Goal: Task Accomplishment & Management: Complete application form

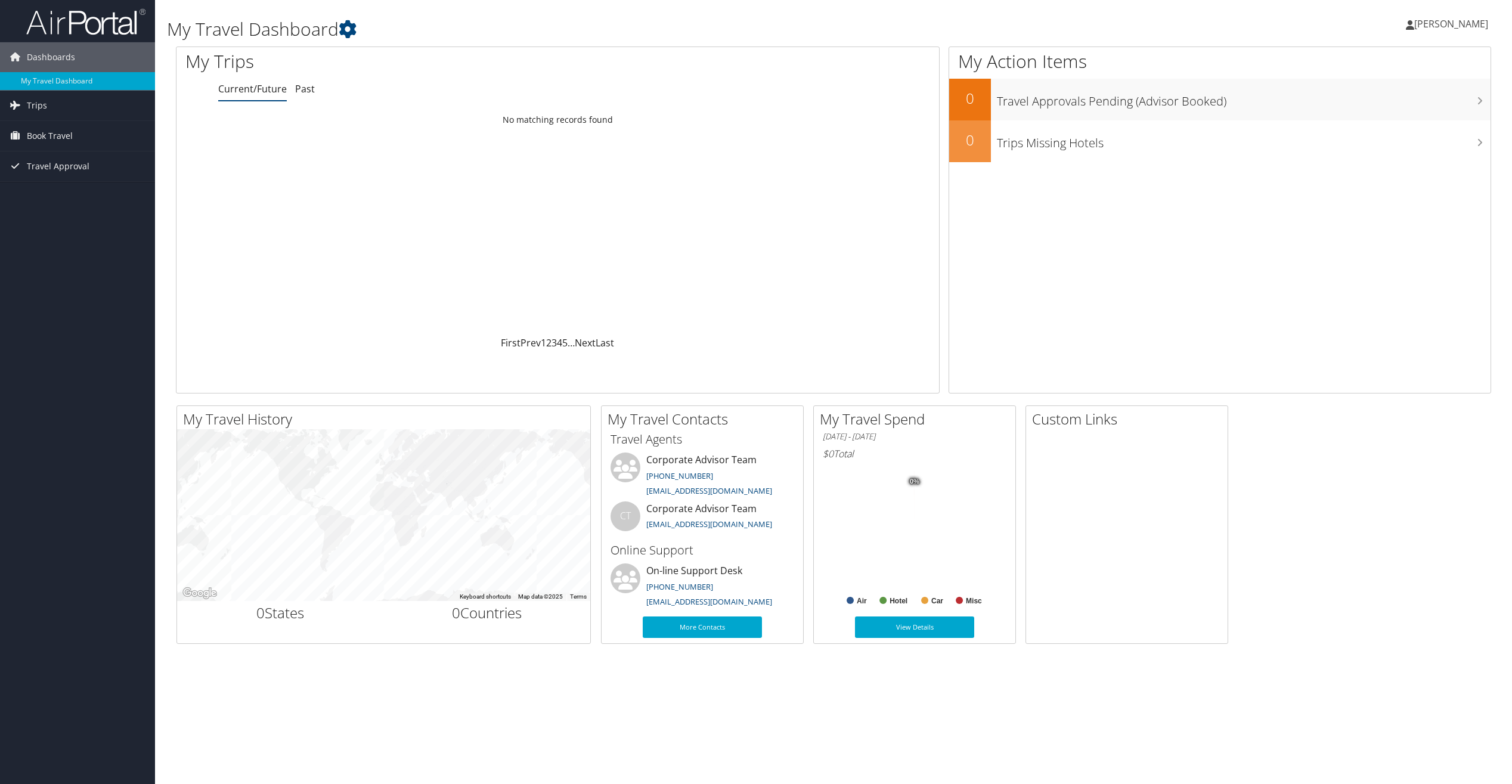
click at [1414, 24] on span "[PERSON_NAME]" at bounding box center [1451, 24] width 74 height 13
click at [1444, 108] on link "View Travel Profile" at bounding box center [1421, 106] width 133 height 21
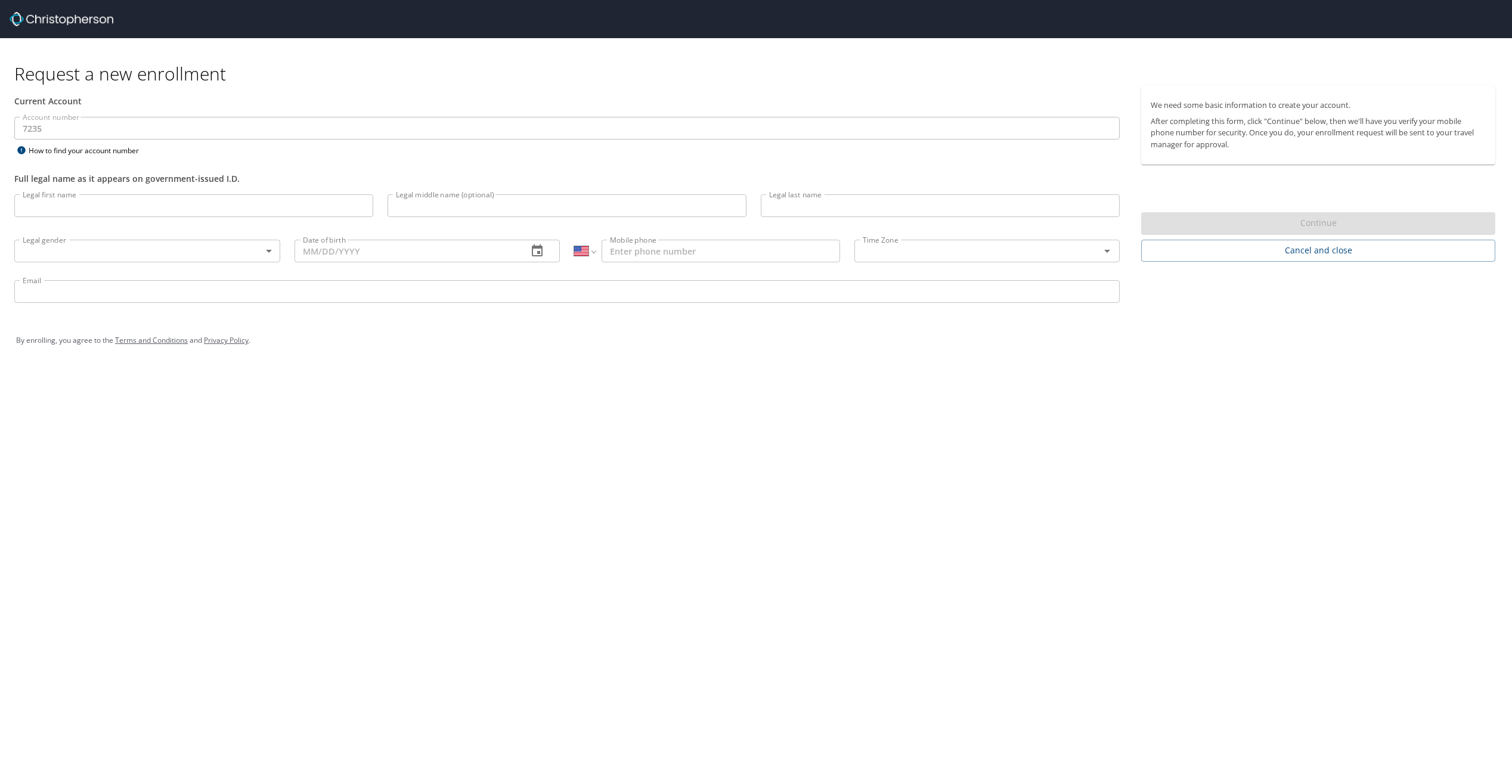
select select "US"
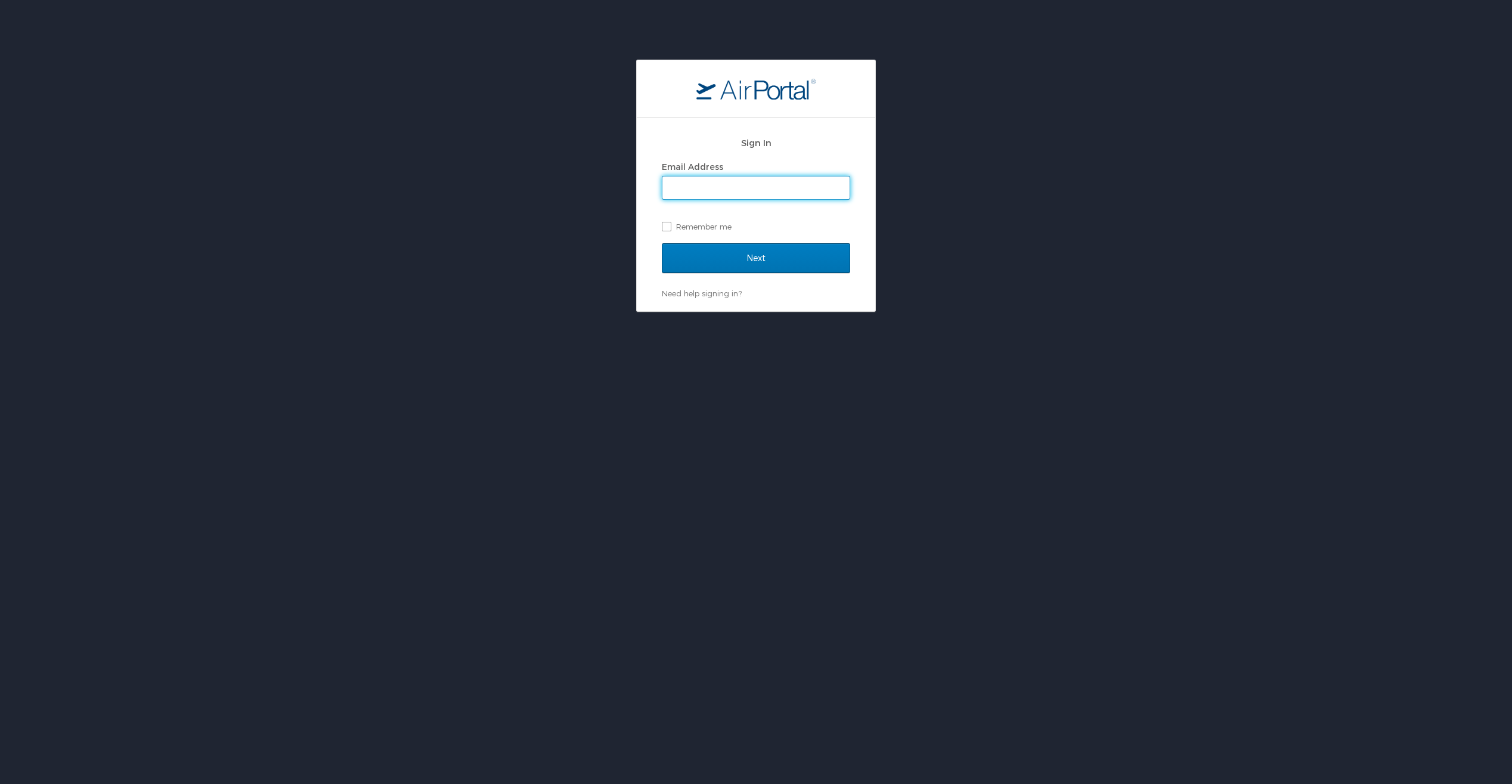
click at [729, 191] on input "Email Address" at bounding box center [756, 188] width 187 height 22
type input "gabgm@forgoodandco.com"
click at [703, 226] on label "Remember me" at bounding box center [756, 226] width 189 height 18
click at [670, 226] on input "Remember me" at bounding box center [666, 226] width 8 height 8
checkbox input "true"
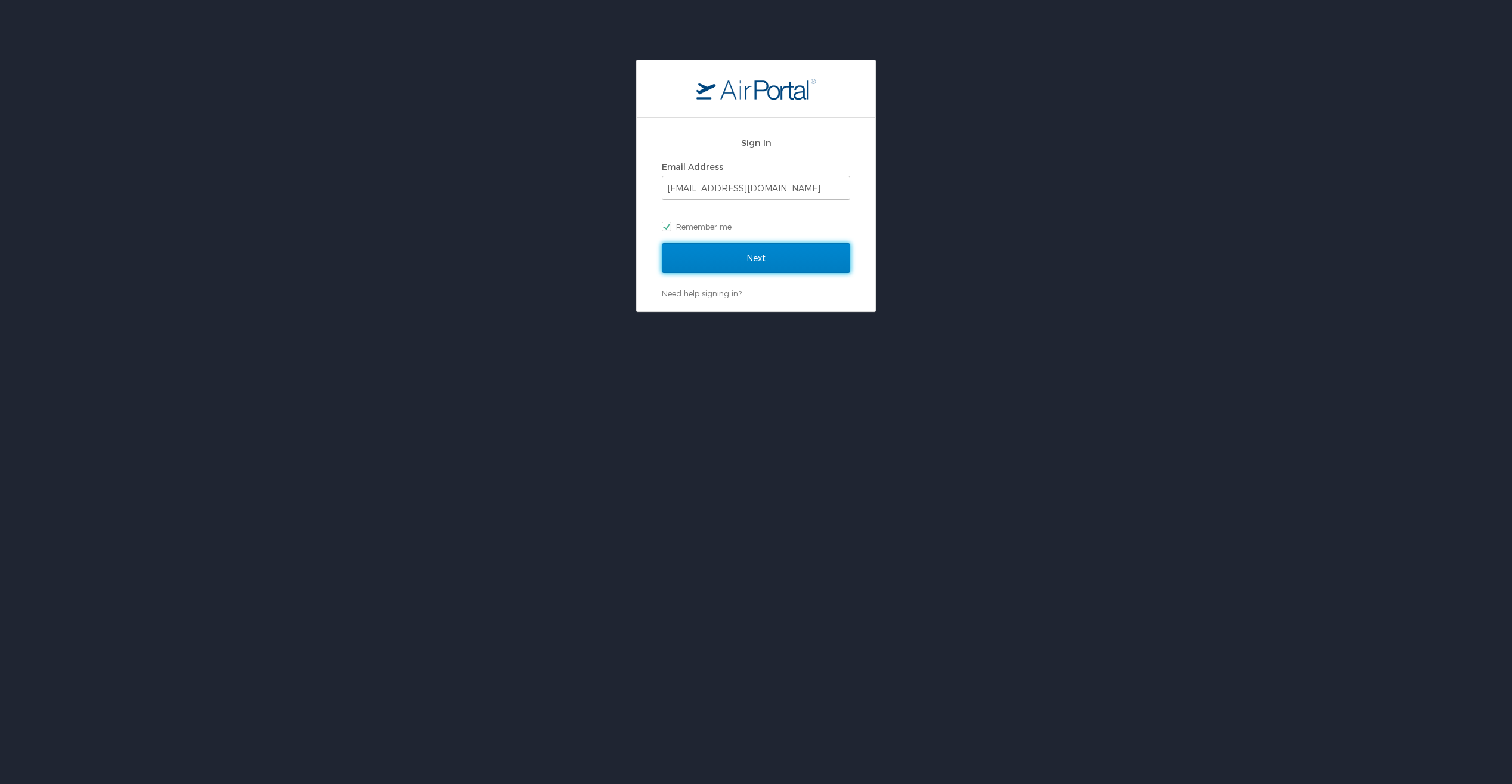
click at [716, 255] on input "Next" at bounding box center [756, 258] width 189 height 30
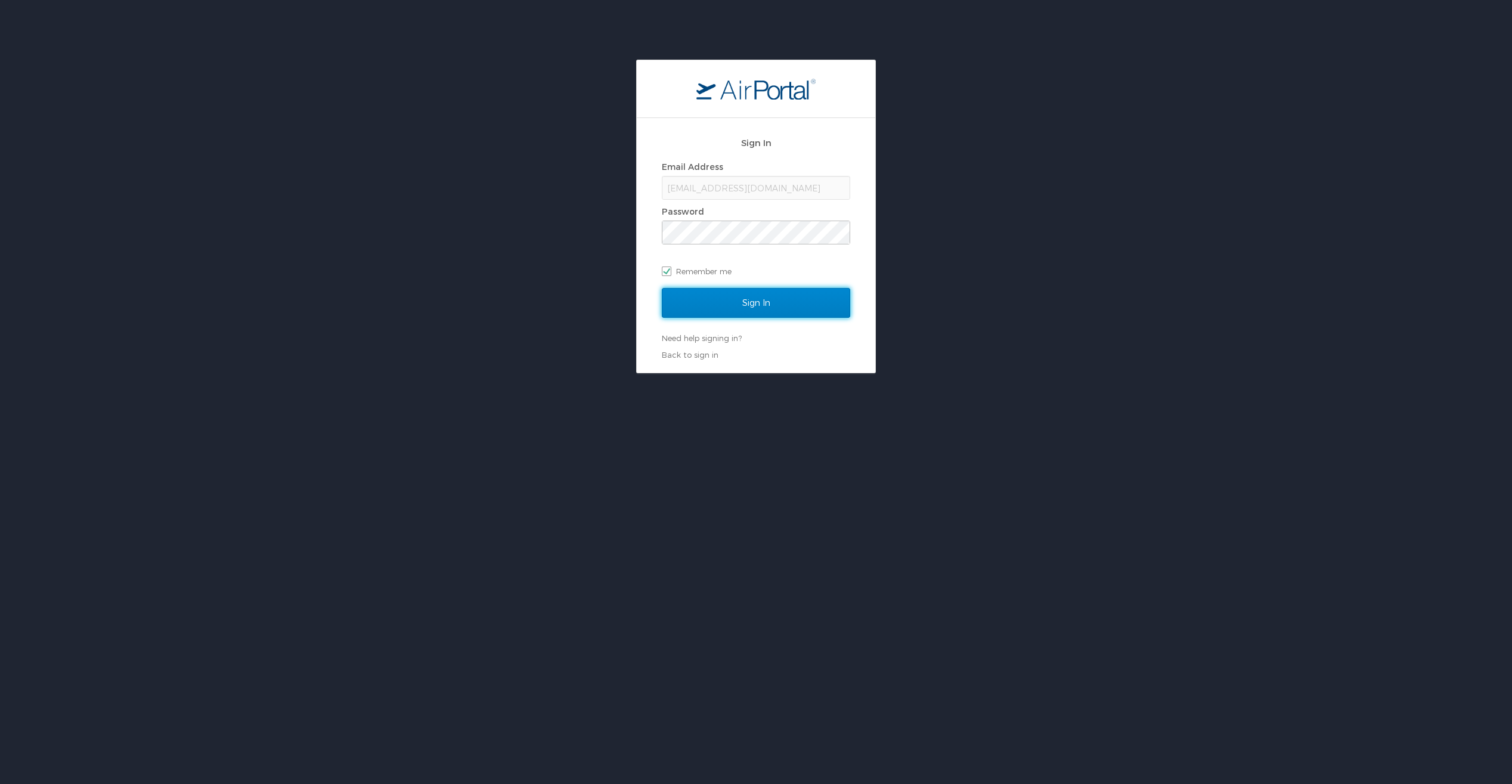
click at [716, 294] on input "Sign In" at bounding box center [756, 302] width 189 height 30
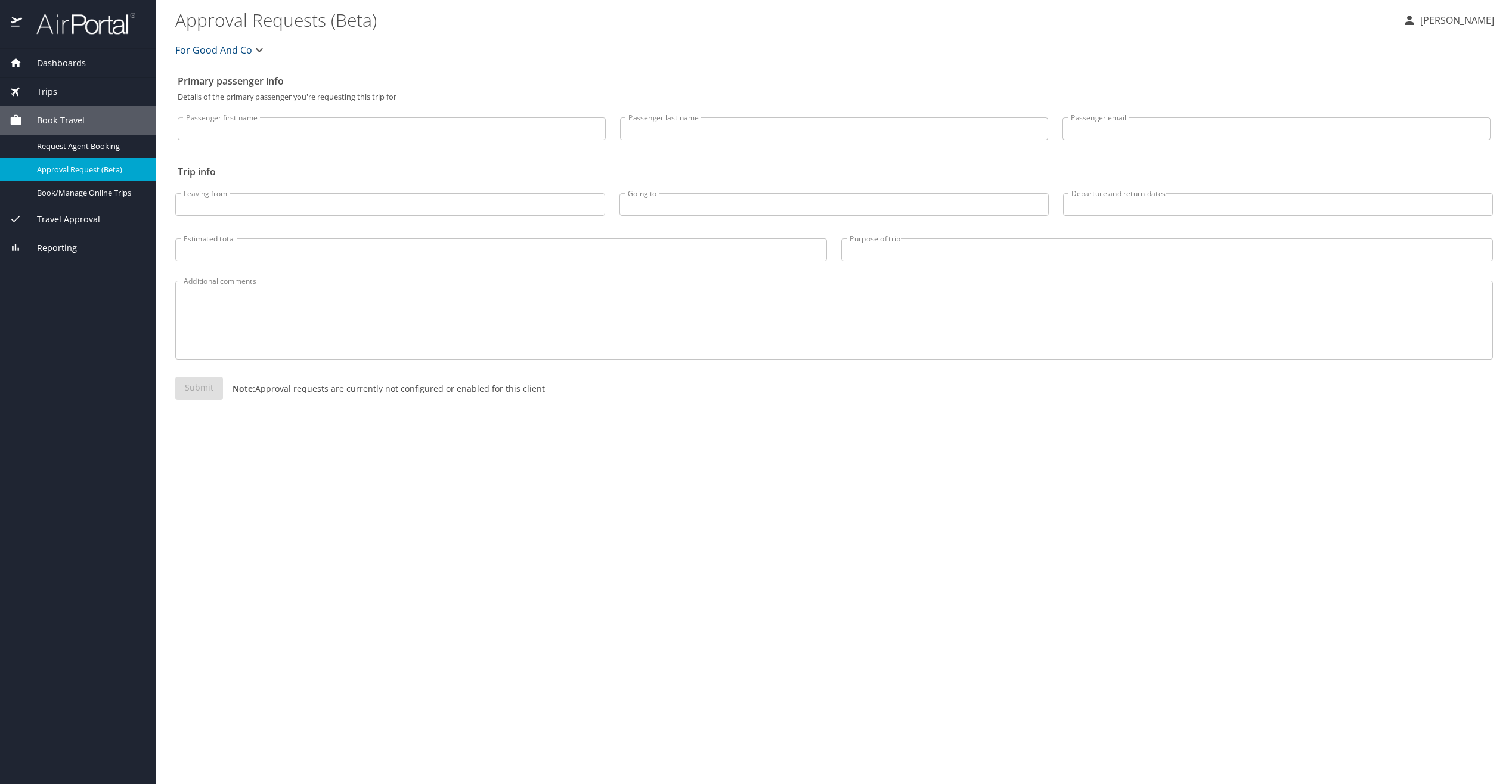
click at [58, 56] on div "Dashboards" at bounding box center [78, 63] width 156 height 28
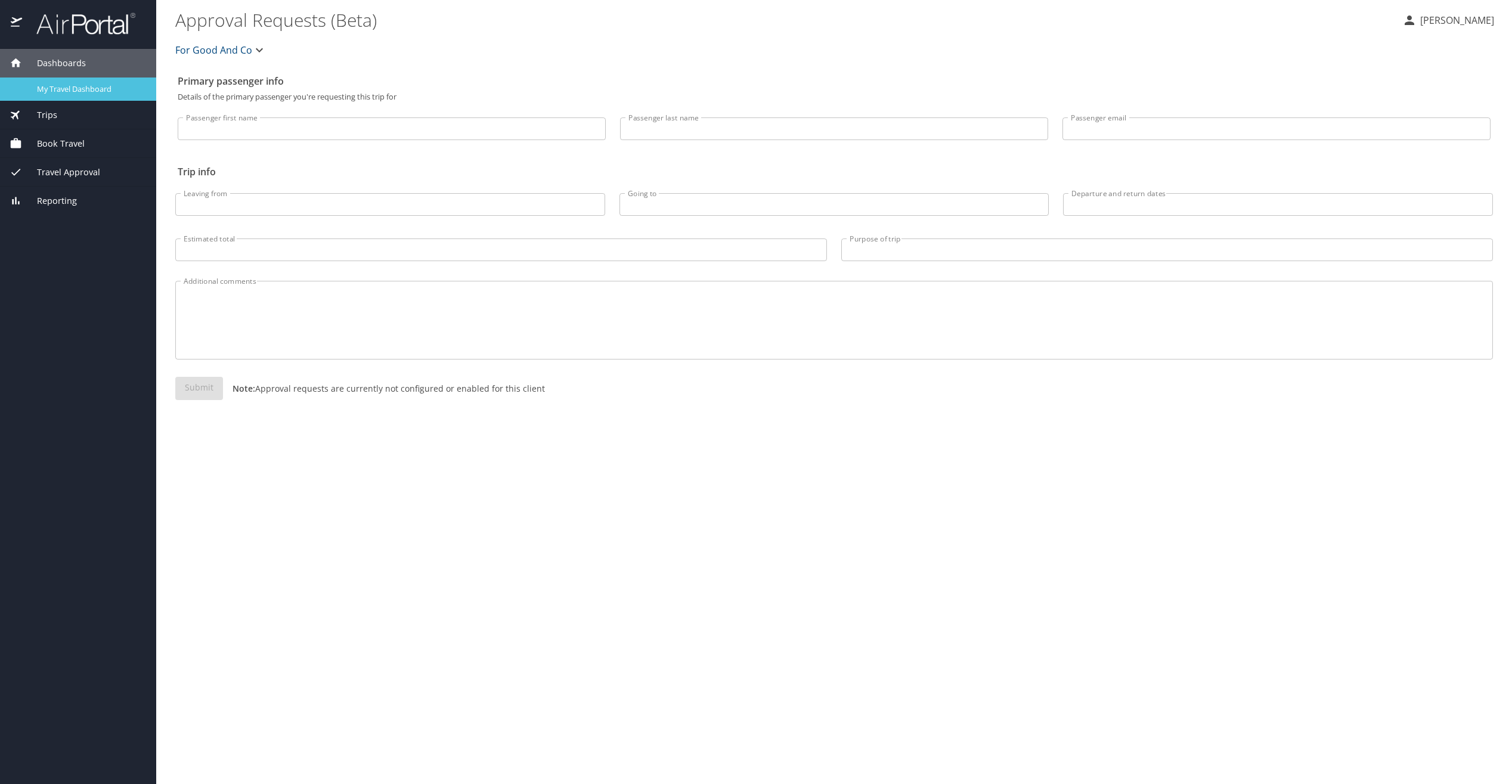
click at [67, 85] on span "My Travel Dashboard" at bounding box center [89, 89] width 105 height 11
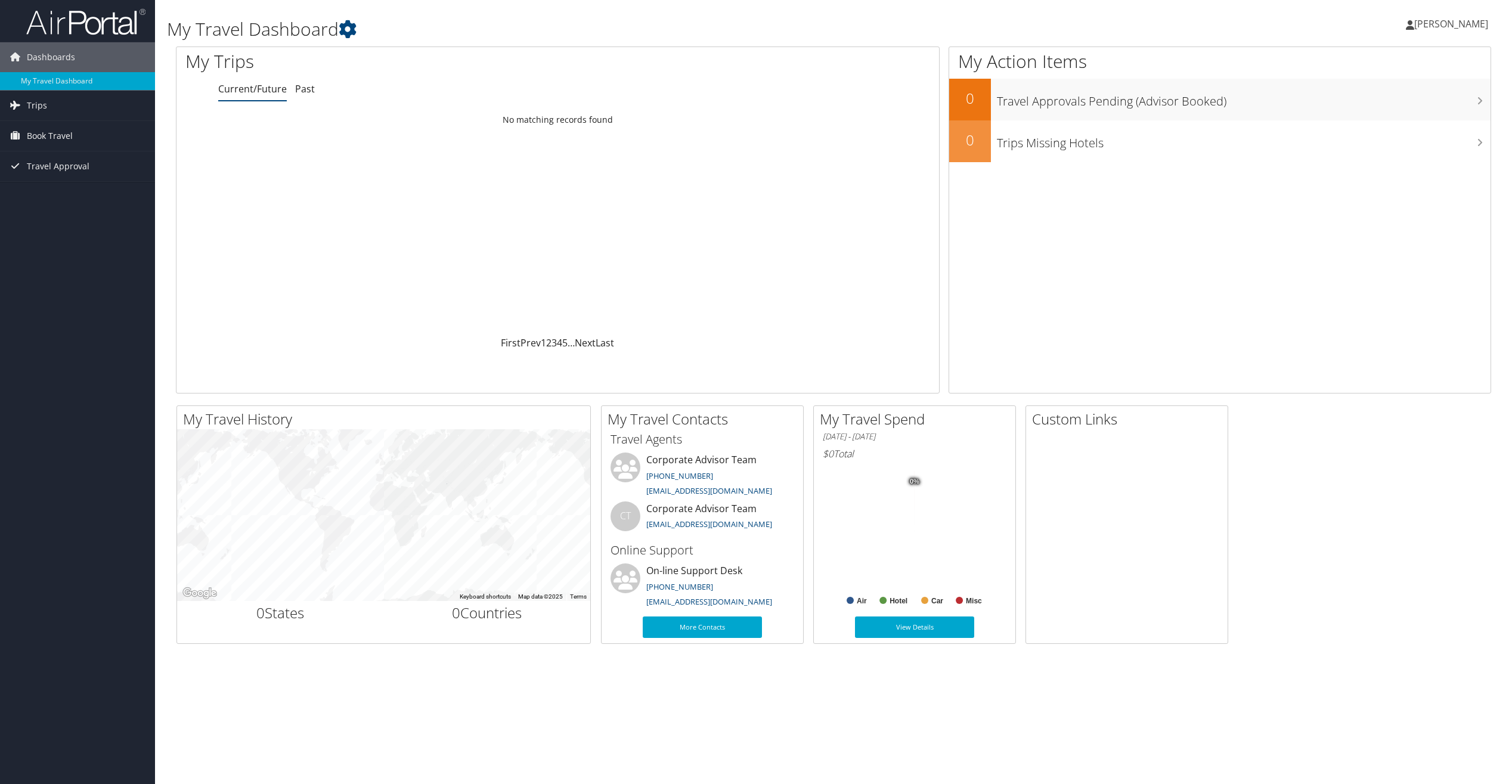
click at [1414, 24] on span "[PERSON_NAME]" at bounding box center [1451, 24] width 74 height 13
click at [1427, 102] on link "View Travel Profile" at bounding box center [1421, 106] width 133 height 21
click at [31, 105] on span "Trips" at bounding box center [37, 105] width 21 height 30
click at [90, 190] on link "Book Travel" at bounding box center [77, 189] width 155 height 30
click at [62, 214] on link "Agent Booking Request" at bounding box center [77, 213] width 155 height 18
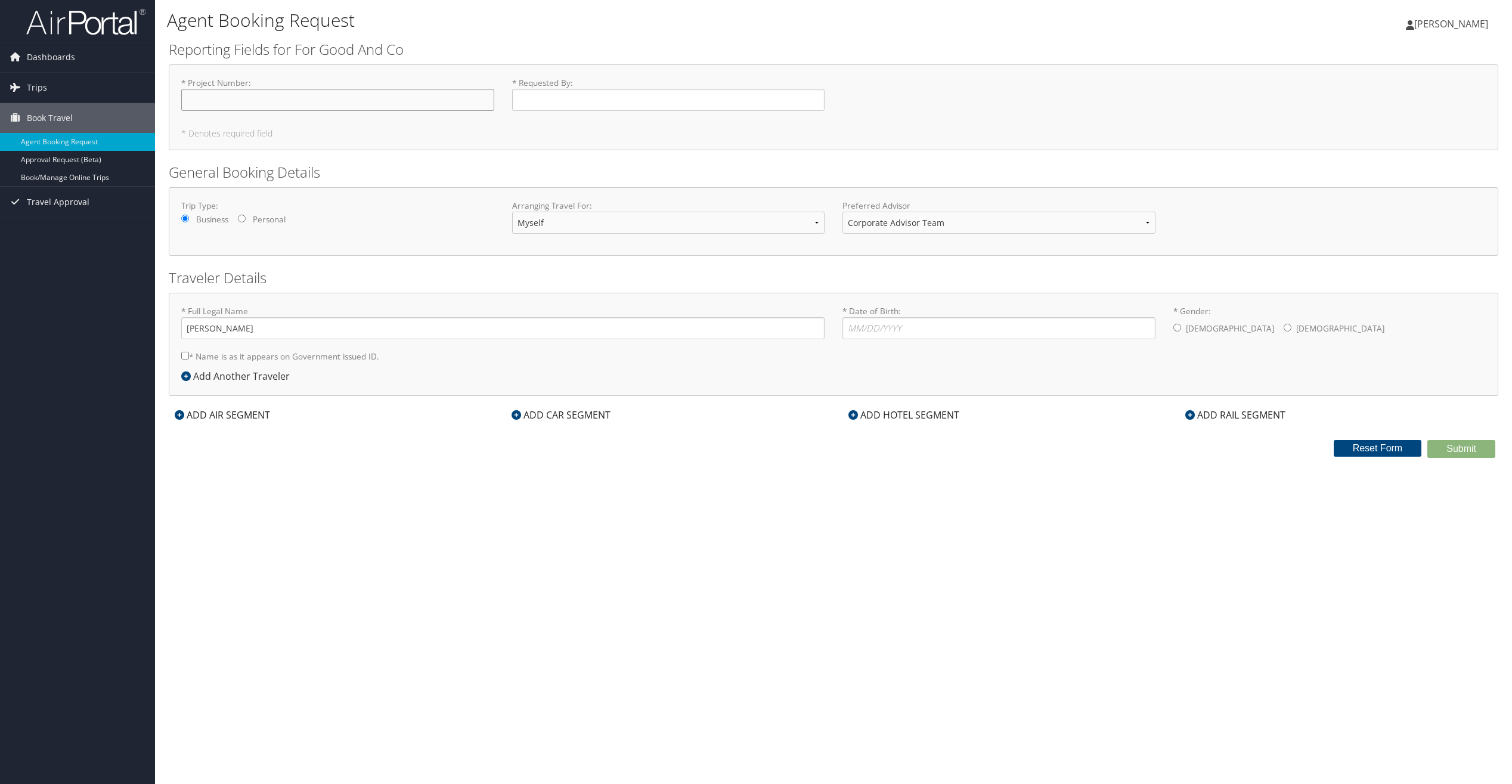
click at [310, 105] on input "* Project Number : Required" at bounding box center [337, 99] width 313 height 22
click at [535, 107] on input "* Requested By : Required" at bounding box center [668, 99] width 313 height 22
type input "[PERSON_NAME]"
click at [904, 218] on select "Corporate Advisor Team Corporate Advisor Team" at bounding box center [999, 222] width 313 height 22
click at [877, 324] on input "* Date of Birth: Invalid Date" at bounding box center [999, 327] width 313 height 22
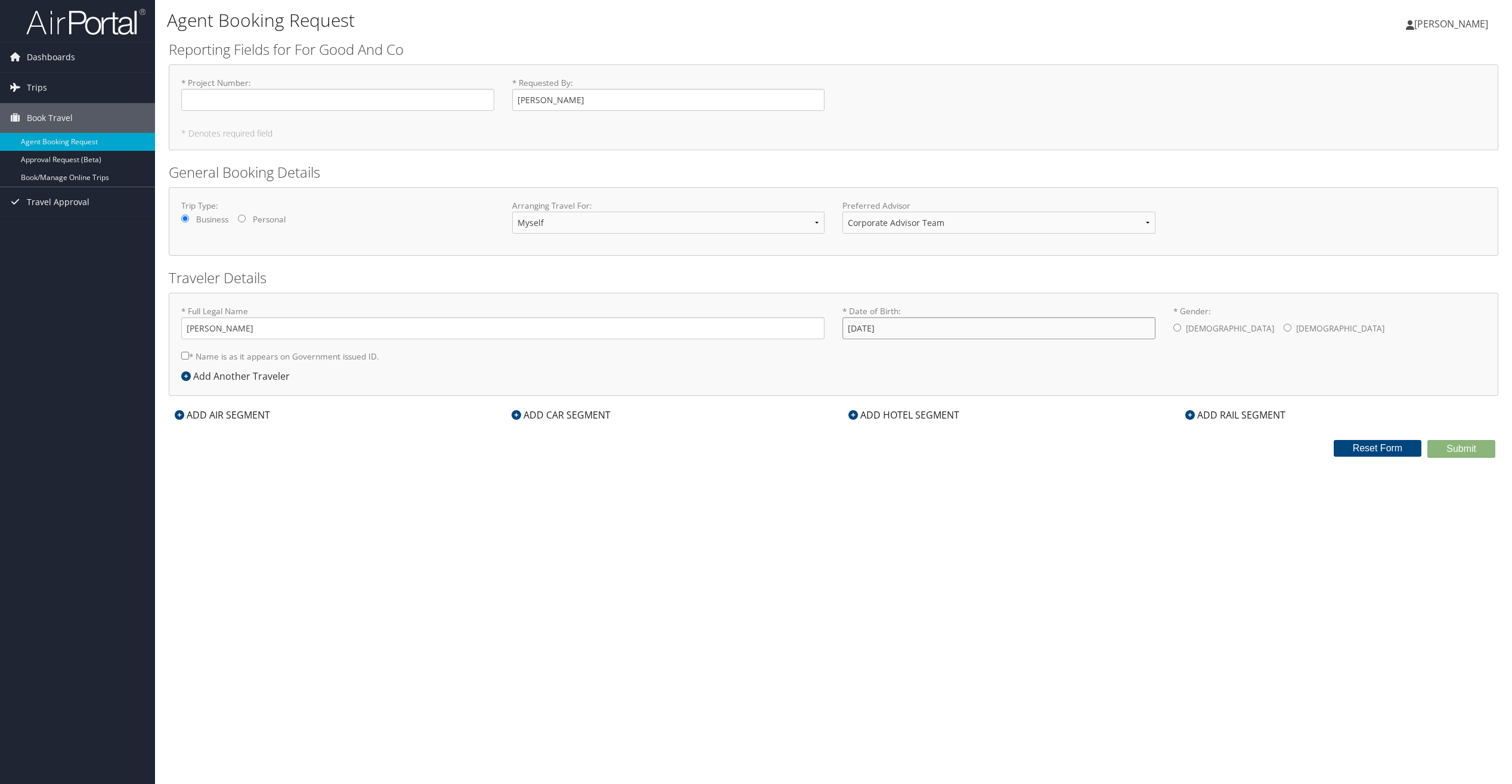
type input "12/02/1990"
click at [1296, 327] on label "[DEMOGRAPHIC_DATA]" at bounding box center [1340, 328] width 88 height 22
click at [1284, 327] on input "* Gender: Male Female" at bounding box center [1288, 327] width 8 height 8
radio input "true"
click at [56, 55] on span "Dashboards" at bounding box center [51, 57] width 48 height 30
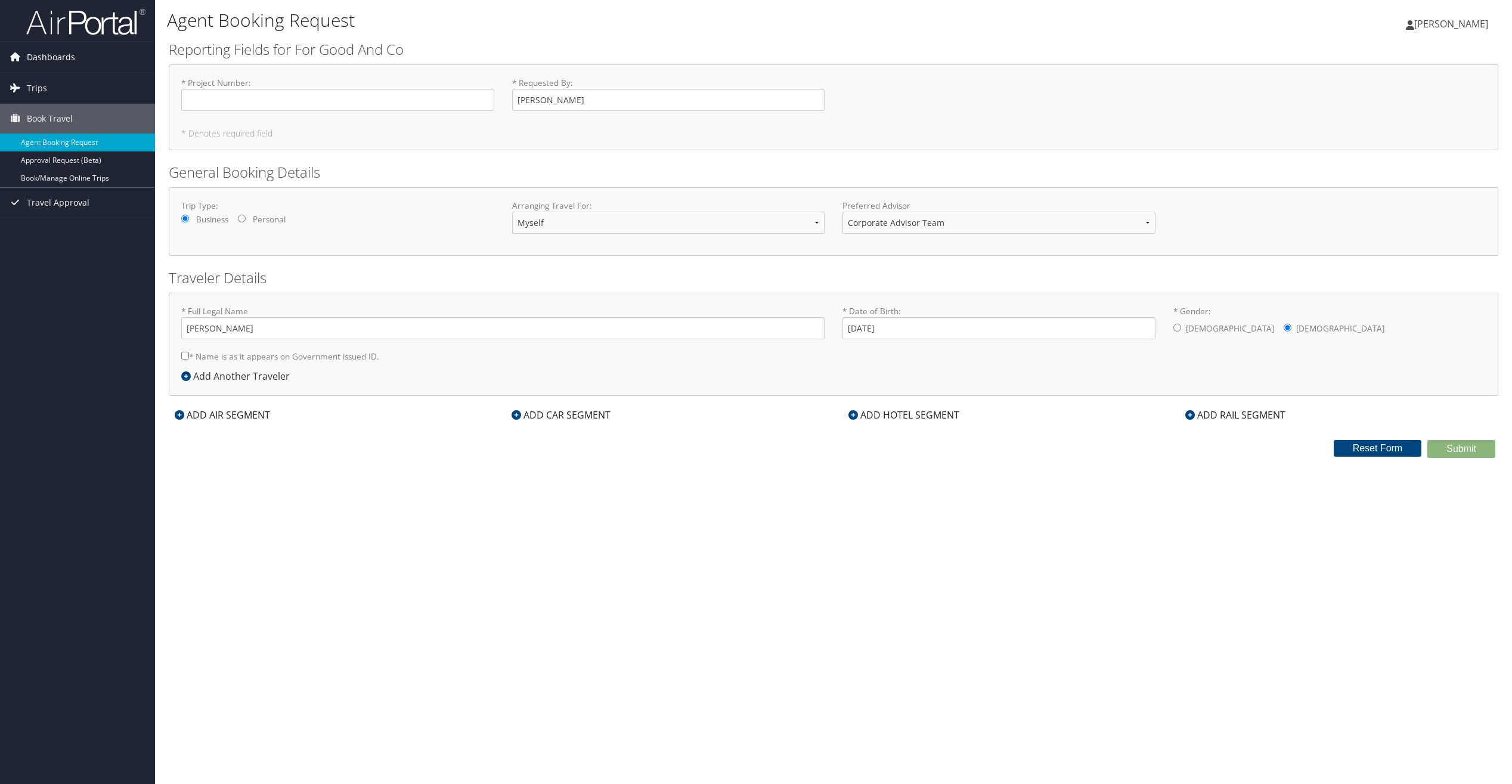
click at [56, 55] on span "Dashboards" at bounding box center [51, 57] width 48 height 30
click at [77, 24] on img at bounding box center [86, 22] width 119 height 28
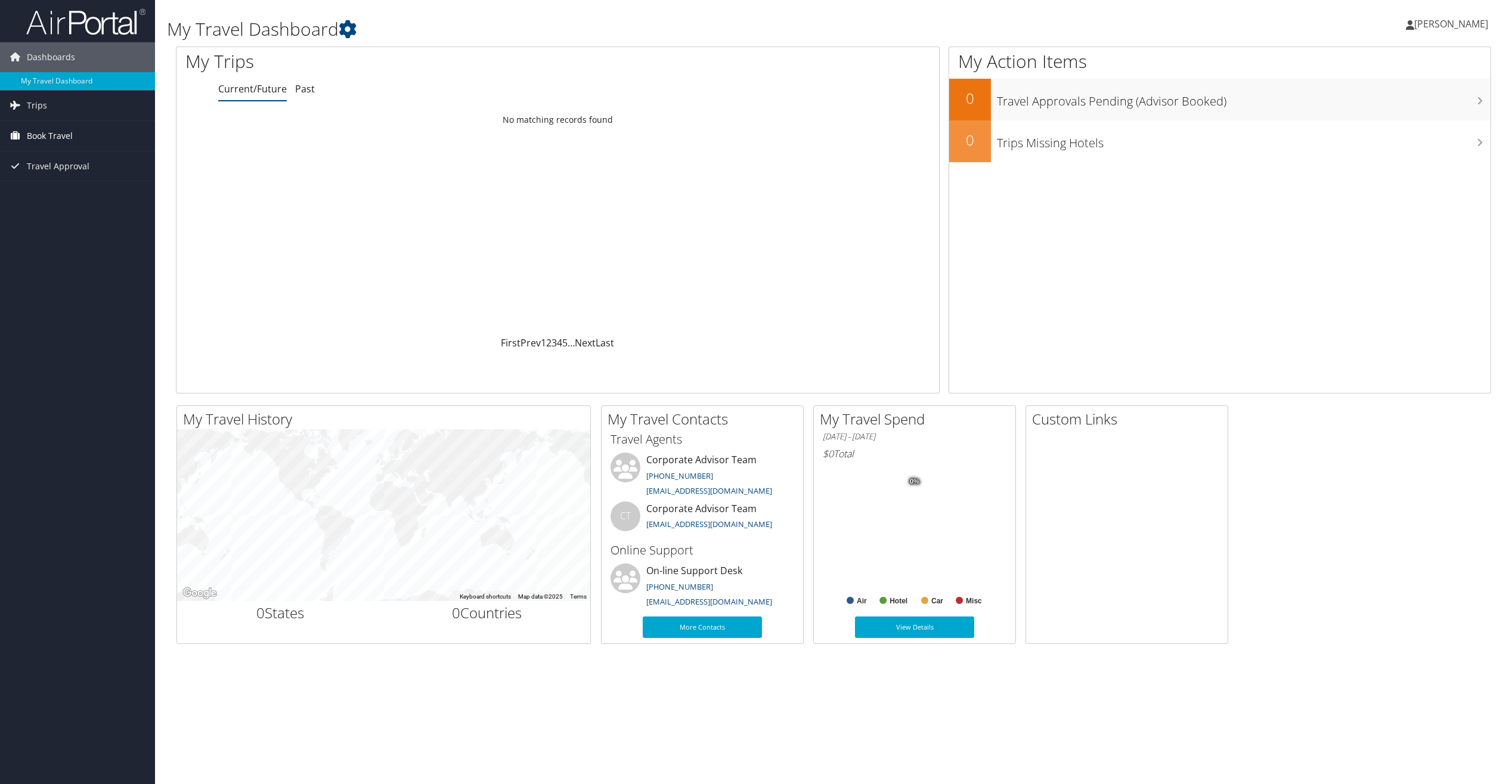
click at [54, 134] on span "Book Travel" at bounding box center [50, 136] width 46 height 30
click at [105, 157] on link "Agent Booking Request" at bounding box center [77, 159] width 155 height 18
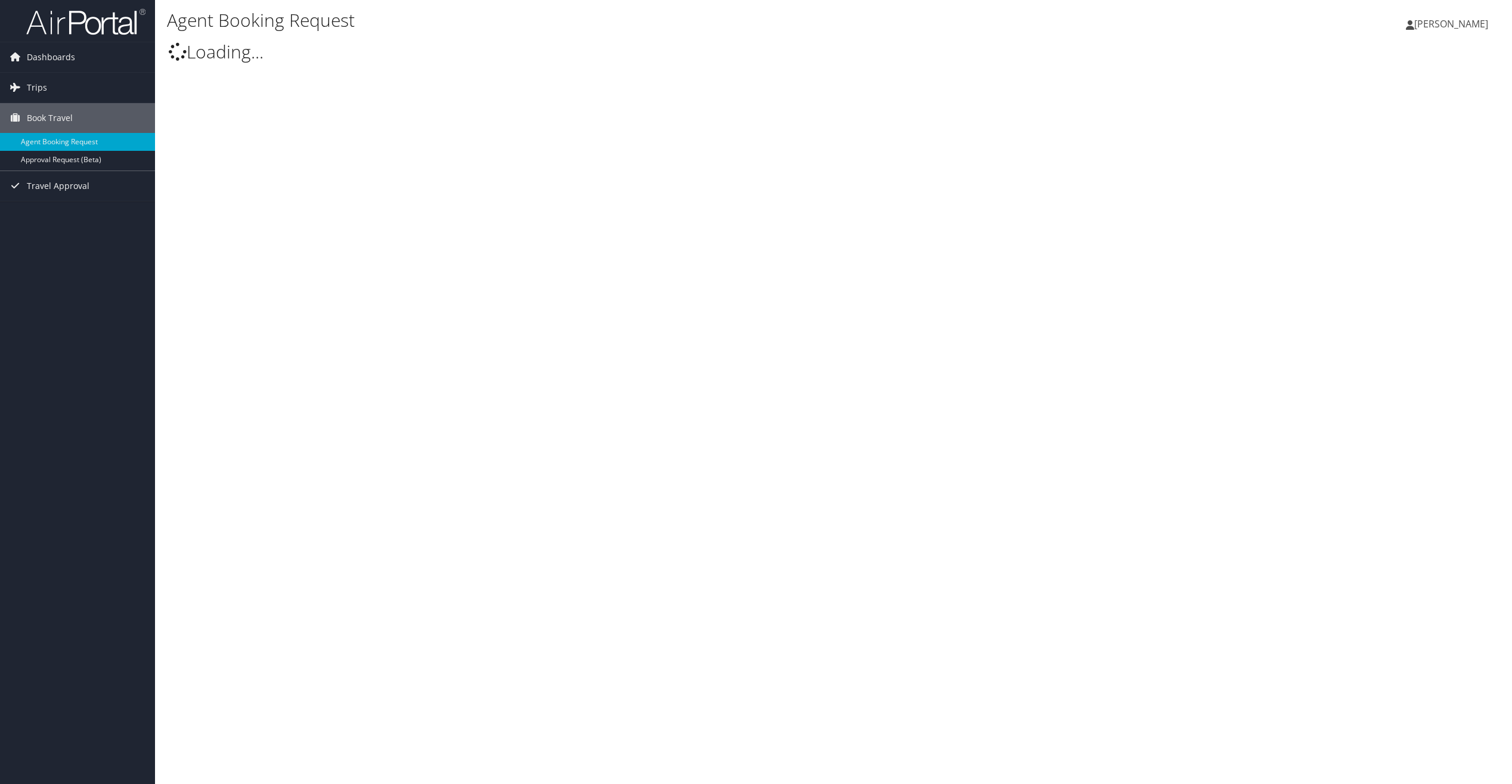
select select "[EMAIL_ADDRESS][DOMAIN_NAME]"
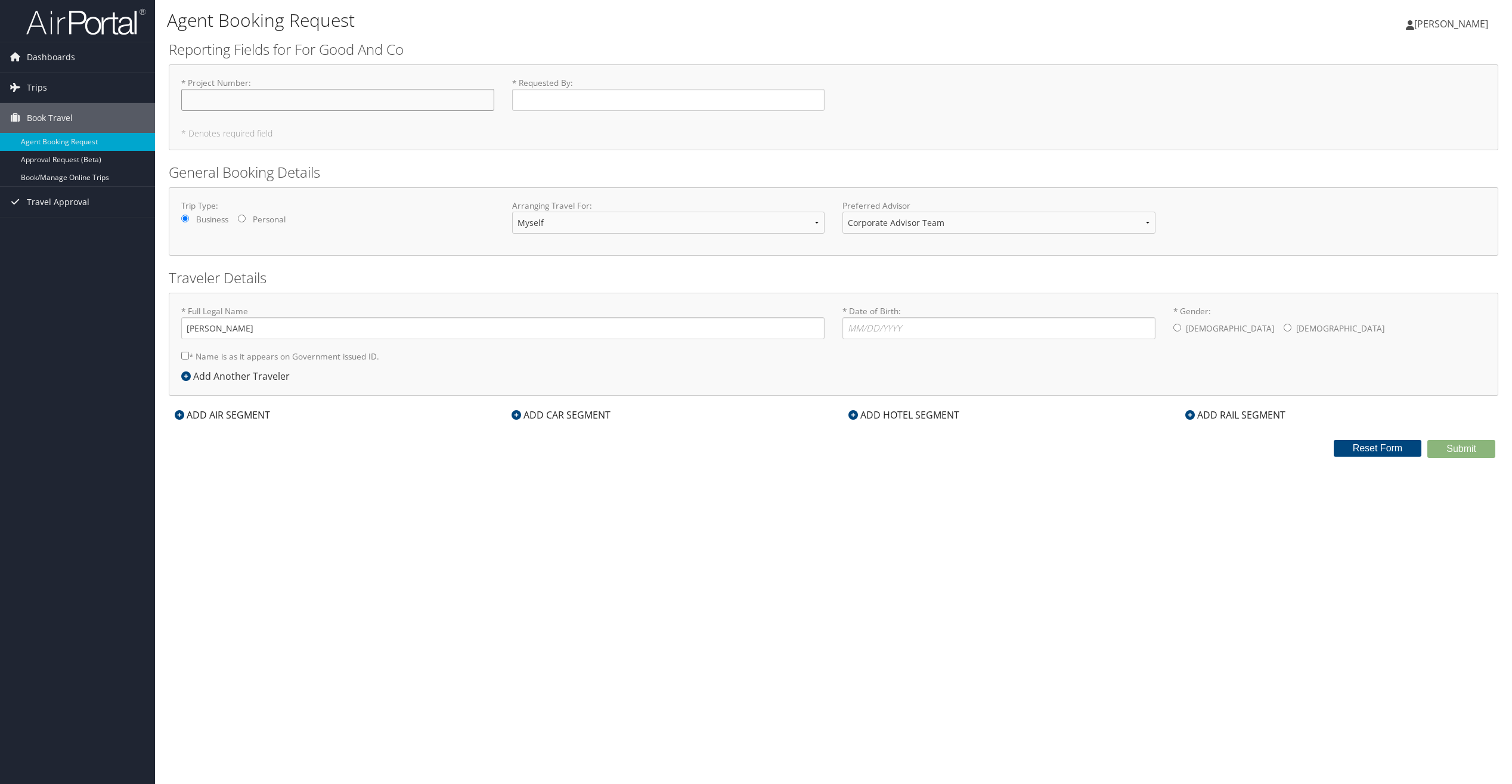
click at [471, 98] on input "* Project Number : Required" at bounding box center [337, 99] width 313 height 22
click at [106, 178] on link "Book/Manage Online Trips" at bounding box center [77, 177] width 155 height 18
click at [62, 180] on link "Book/Manage Online Trips" at bounding box center [77, 177] width 155 height 18
